Goal: Navigation & Orientation: Go to known website

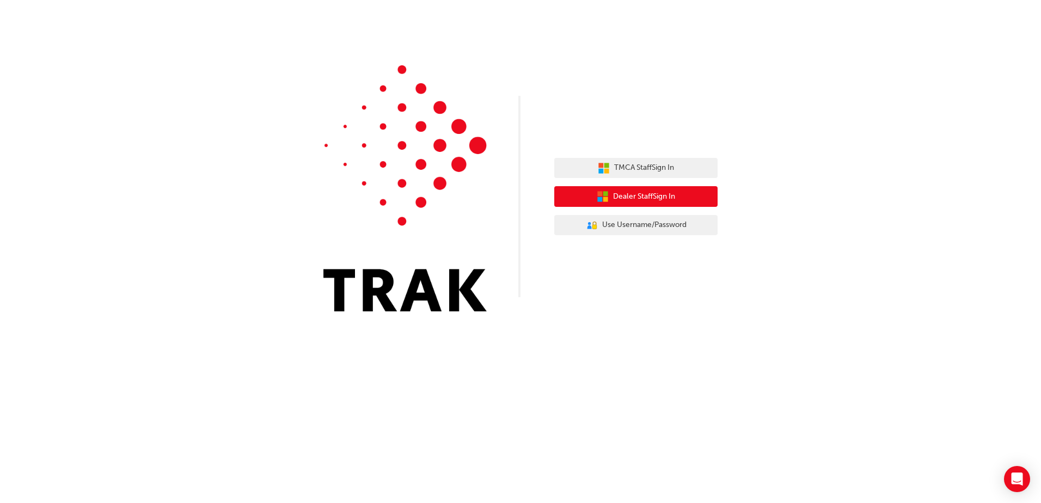
click at [695, 194] on button "Dealer Staff Sign In" at bounding box center [635, 196] width 163 height 21
